Goal: Task Accomplishment & Management: Use online tool/utility

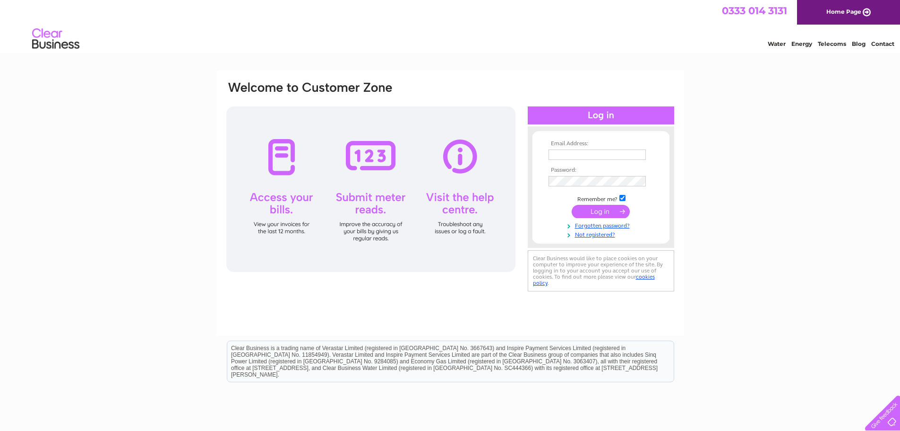
type input "jbm23@sky.com"
click at [604, 212] on input "submit" at bounding box center [601, 211] width 58 height 13
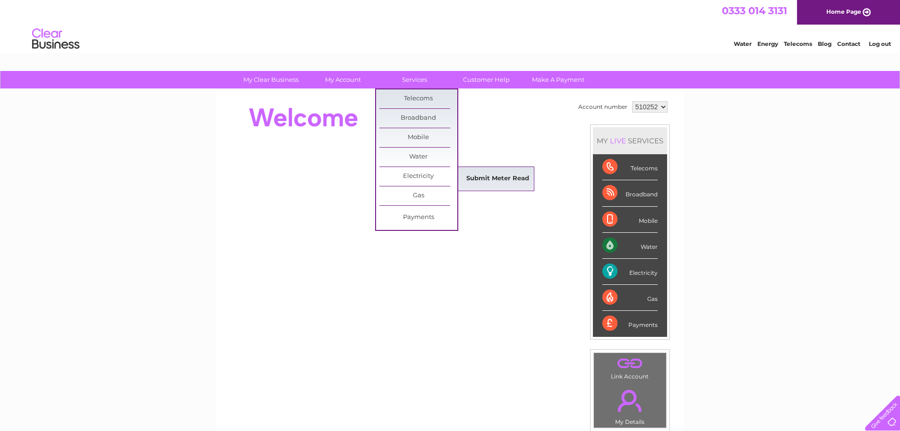
click at [493, 180] on link "Submit Meter Read" at bounding box center [498, 178] width 78 height 19
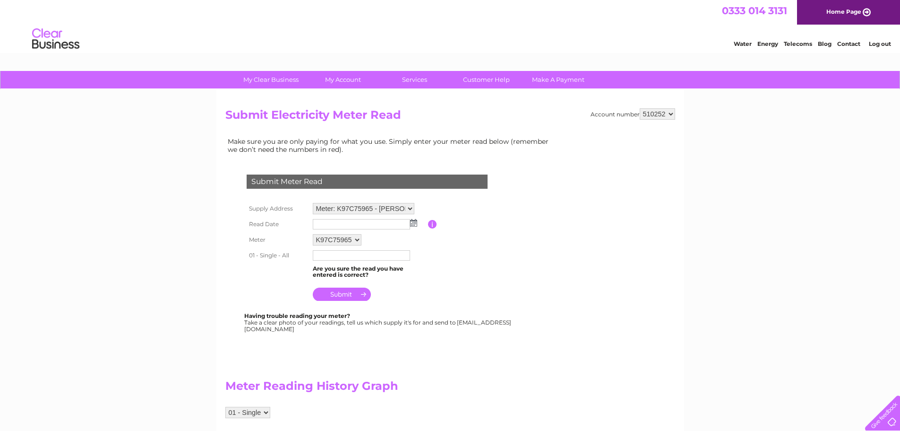
click at [414, 225] on img at bounding box center [413, 223] width 7 height 8
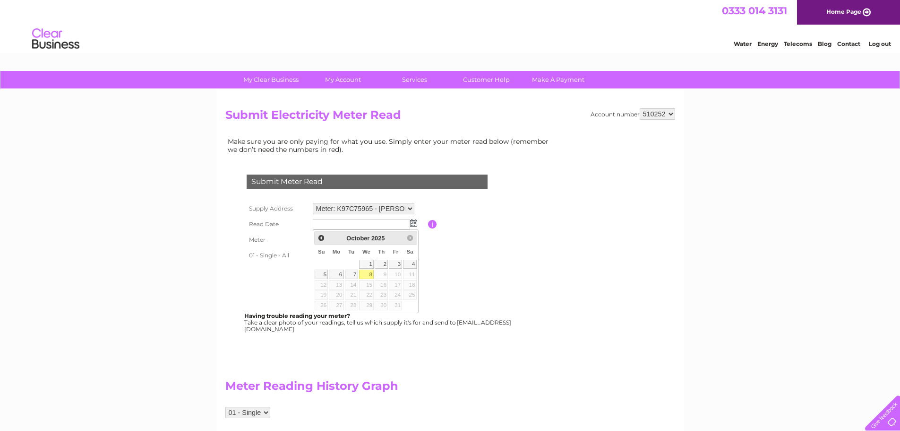
click at [368, 275] on link "8" at bounding box center [366, 273] width 15 height 9
type input "2025/10/08"
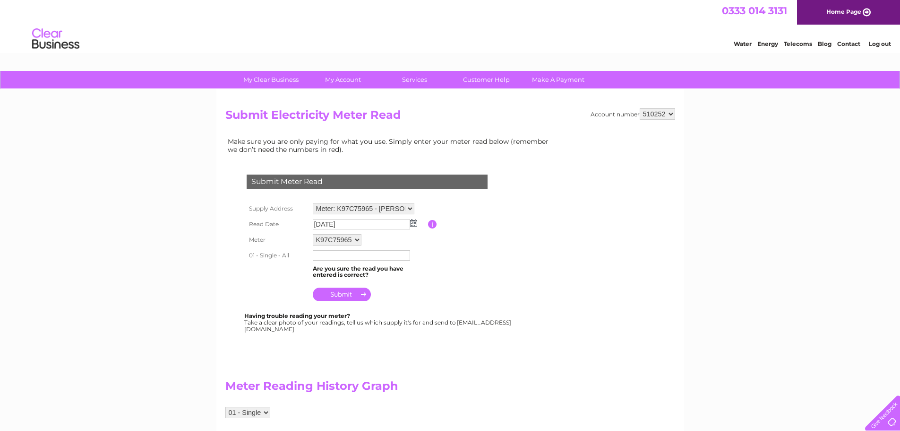
click at [358, 259] on input "text" at bounding box center [361, 255] width 97 height 10
type input "822753"
click at [350, 293] on input "submit" at bounding box center [342, 294] width 58 height 13
